Goal: Entertainment & Leisure: Consume media (video, audio)

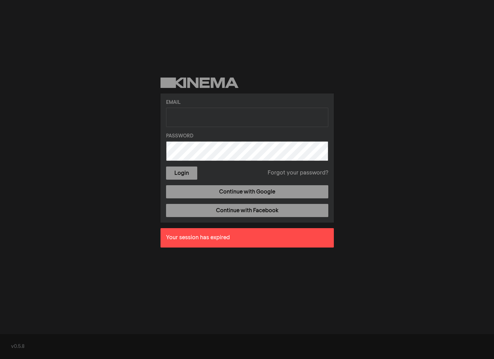
drag, startPoint x: 235, startPoint y: 101, endPoint x: 233, endPoint y: 115, distance: 13.6
click at [235, 103] on label "Email" at bounding box center [247, 102] width 162 height 7
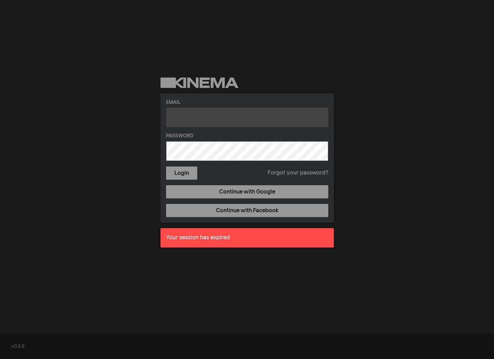
click at [233, 115] on input "text" at bounding box center [247, 117] width 162 height 19
type input "michael.rice@kinema.com"
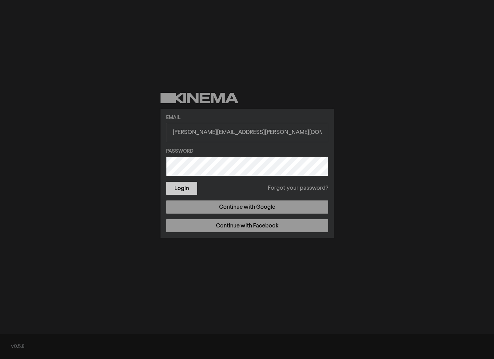
click at [190, 184] on button "Login" at bounding box center [181, 188] width 31 height 13
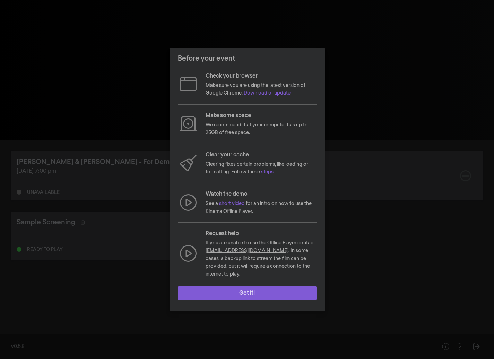
click at [246, 291] on button "Got it!" at bounding box center [247, 293] width 139 height 14
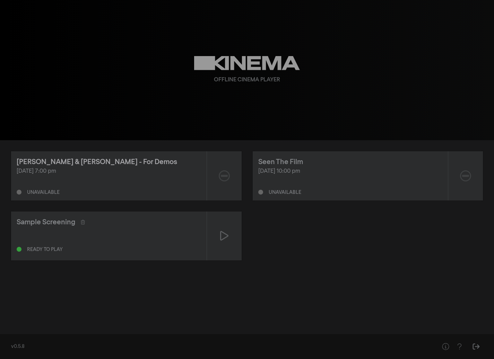
click at [67, 166] on div "Allan & Suzi - For Demos" at bounding box center [97, 162] width 160 height 10
click at [62, 163] on div "Allan & Suzi - For Demos" at bounding box center [97, 162] width 160 height 10
click at [63, 163] on div "Allan & Suzi - For Demos" at bounding box center [97, 162] width 160 height 10
drag, startPoint x: 281, startPoint y: 158, endPoint x: 280, endPoint y: 162, distance: 4.9
click at [281, 158] on div "Seen The Film" at bounding box center [280, 162] width 45 height 10
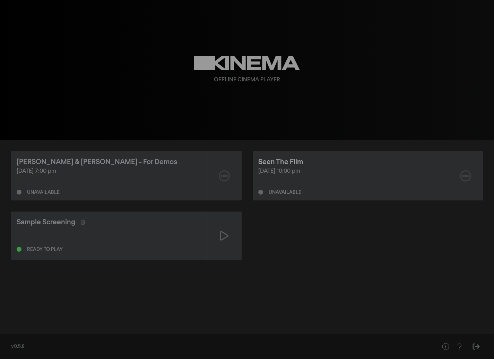
click at [280, 165] on div "Seen The Film" at bounding box center [280, 162] width 45 height 10
click at [37, 226] on div "Sample Screening" at bounding box center [46, 222] width 59 height 10
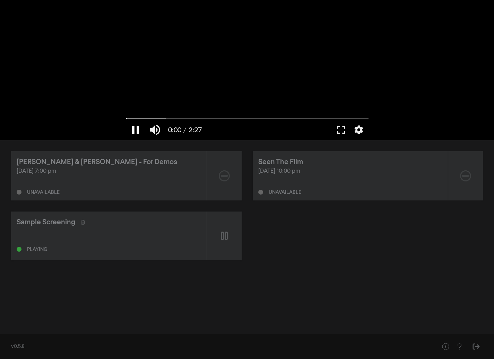
click at [134, 130] on button "pause" at bounding box center [135, 129] width 19 height 21
type input "1.062049"
click at [98, 162] on div "Allan & Suzi - For Demos" at bounding box center [109, 162] width 184 height 10
click at [291, 161] on div "Seen The Film" at bounding box center [280, 162] width 45 height 10
click at [83, 225] on div "Sample Screening" at bounding box center [109, 222] width 184 height 10
